Goal: Transaction & Acquisition: Purchase product/service

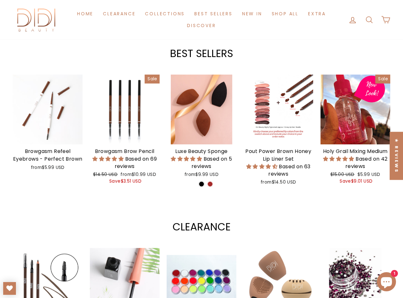
scroll to position [318, 0]
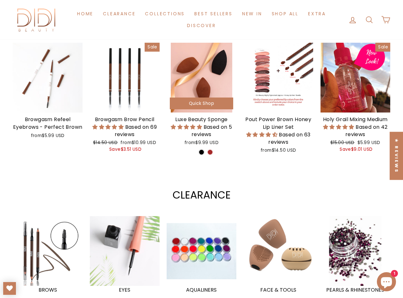
click at [204, 89] on div at bounding box center [202, 78] width 70 height 70
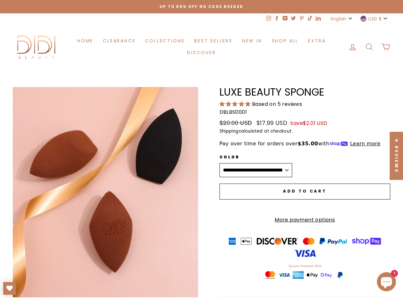
click at [311, 192] on span "Add to cart" at bounding box center [305, 191] width 44 height 6
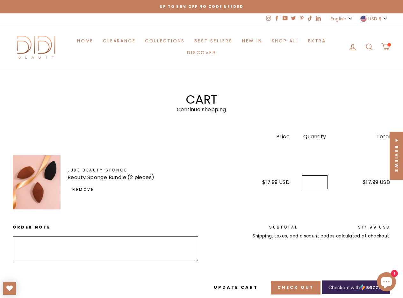
click at [346, 205] on div "Price $17.99 USD Quantity Quantity * Total $17.99 USD" at bounding box center [314, 182] width 151 height 54
click at [307, 279] on div "Update cart Check out Checkout with" at bounding box center [297, 287] width 185 height 17
click at [305, 280] on button "Check out" at bounding box center [296, 286] width 50 height 13
